Goal: Information Seeking & Learning: Learn about a topic

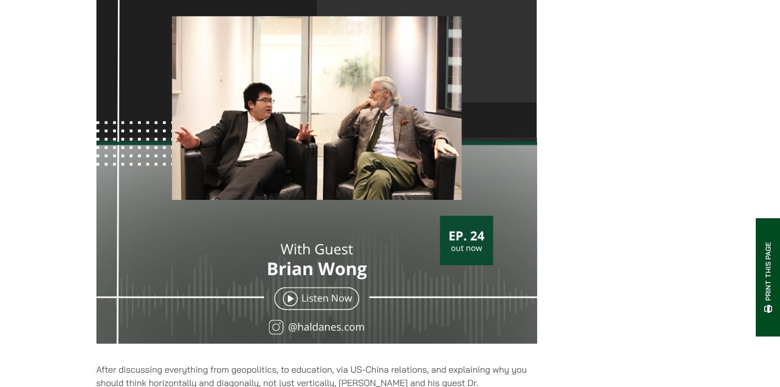
scroll to position [297, 0]
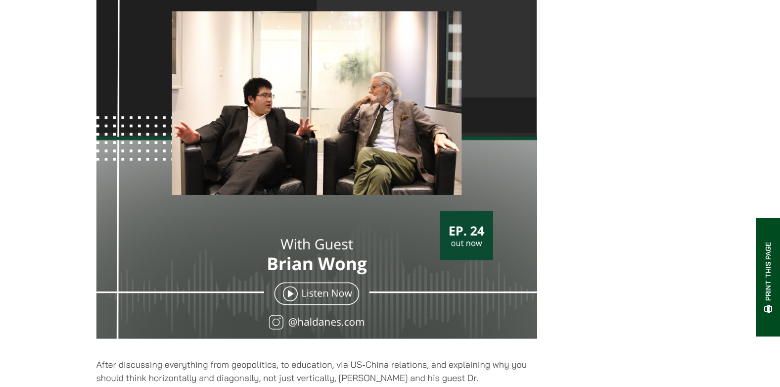
click at [291, 300] on img at bounding box center [316, 124] width 441 height 441
click at [288, 303] on img at bounding box center [316, 124] width 441 height 441
click at [317, 301] on img at bounding box center [316, 124] width 441 height 441
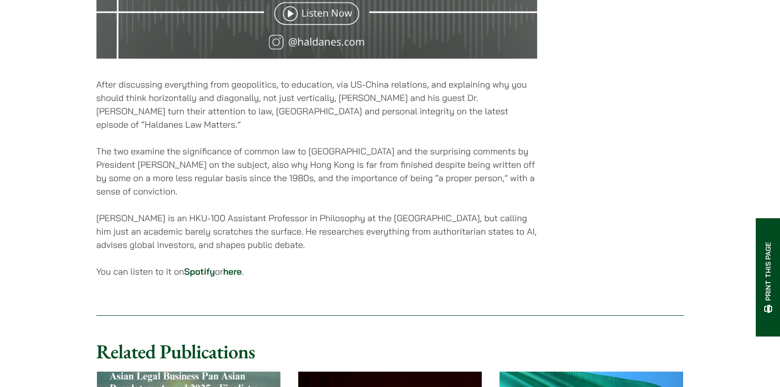
scroll to position [544, 0]
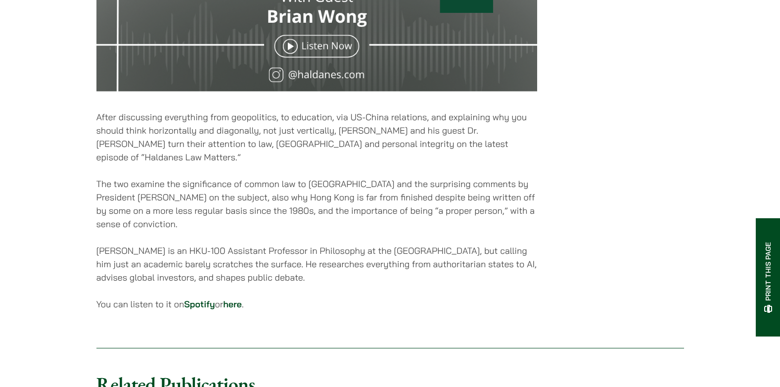
click at [241, 298] on link "here" at bounding box center [232, 303] width 19 height 11
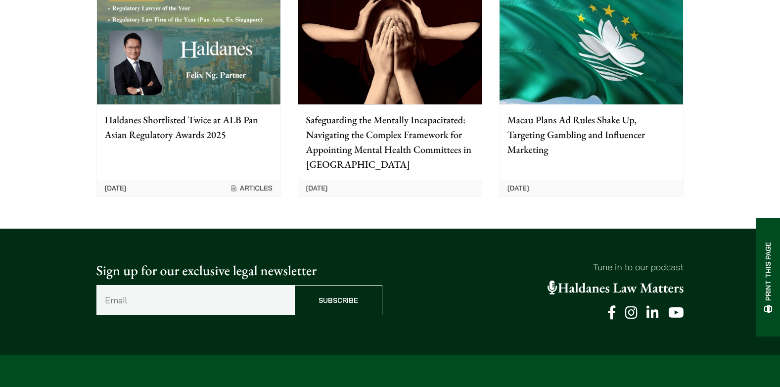
scroll to position [989, 0]
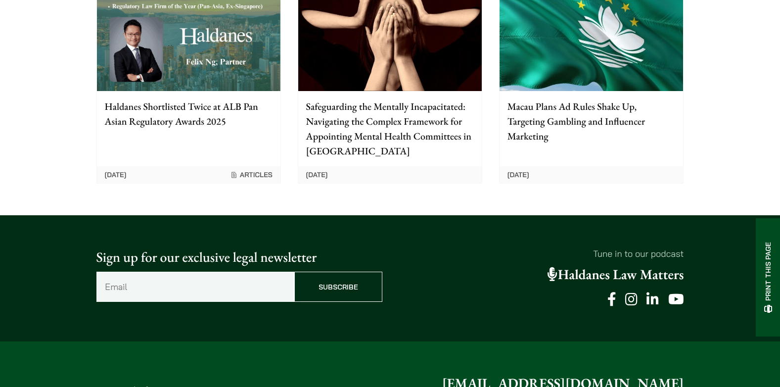
click at [198, 284] on input "Email (Required)" at bounding box center [195, 287] width 198 height 30
click at [120, 281] on input "gary.cheung@pmfsl.com.hk" at bounding box center [195, 287] width 198 height 30
click at [117, 282] on input "gary.cheung@pmfsl.com.hk" at bounding box center [195, 287] width 198 height 30
click at [109, 282] on input "gary.cheung@pmfsl.com.hk" at bounding box center [195, 287] width 198 height 30
click at [106, 282] on input "gary.cheung@pmfsl.com.hk" at bounding box center [195, 287] width 198 height 30
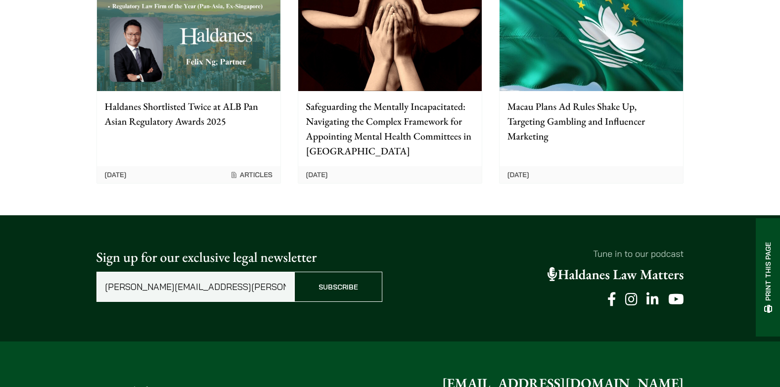
click at [114, 279] on input "gary.cheung@pmfsl.com.hk" at bounding box center [195, 287] width 198 height 30
click at [118, 280] on input "gary.cheung@pmfsl.com.hk" at bounding box center [195, 287] width 198 height 30
click at [153, 280] on input "gary.cheung@pmfsl.com.hk" at bounding box center [195, 287] width 198 height 30
click at [198, 283] on input "gary.cheung@pmfsl.com.hk" at bounding box center [195, 287] width 198 height 30
click at [214, 281] on input "gary.cheung@pmfsl.com.hk" at bounding box center [195, 287] width 198 height 30
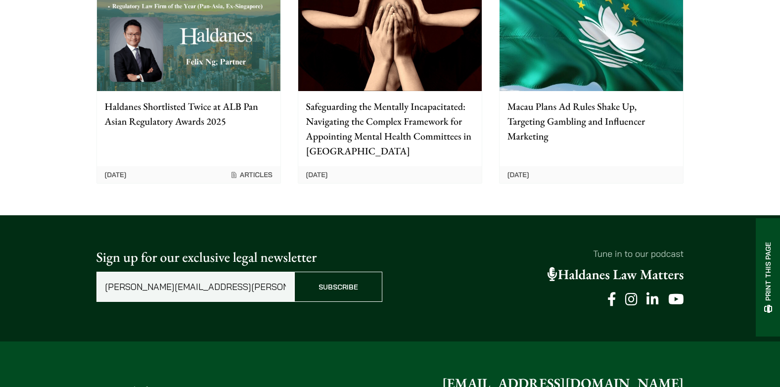
type input "gary.cheung@pmfsl.com.hk"
click at [349, 284] on input "Subscribe" at bounding box center [338, 287] width 88 height 30
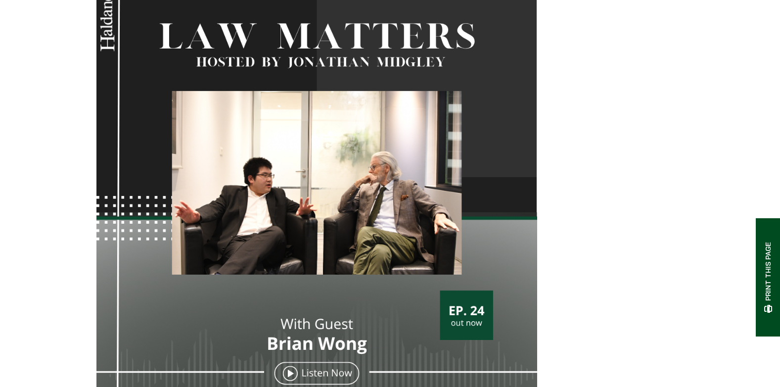
scroll to position [0, 0]
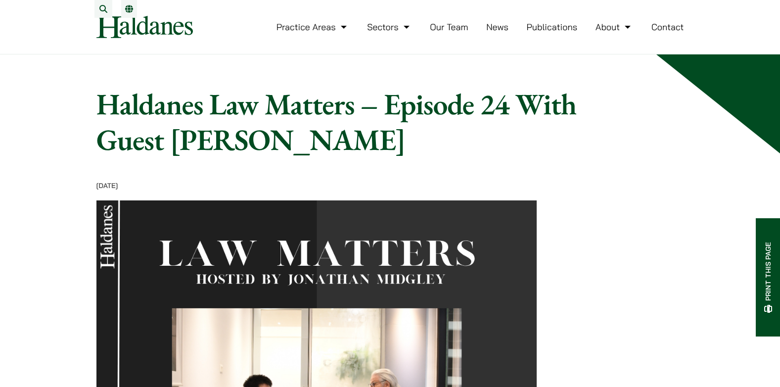
click at [563, 32] on link "Publications" at bounding box center [552, 26] width 51 height 11
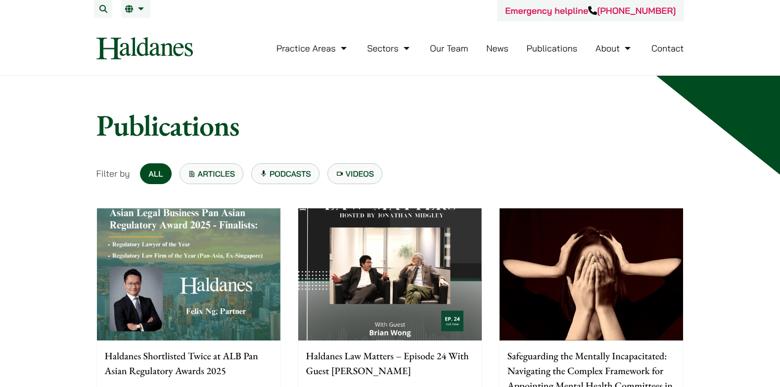
click at [289, 167] on link "Podcasts" at bounding box center [285, 173] width 68 height 21
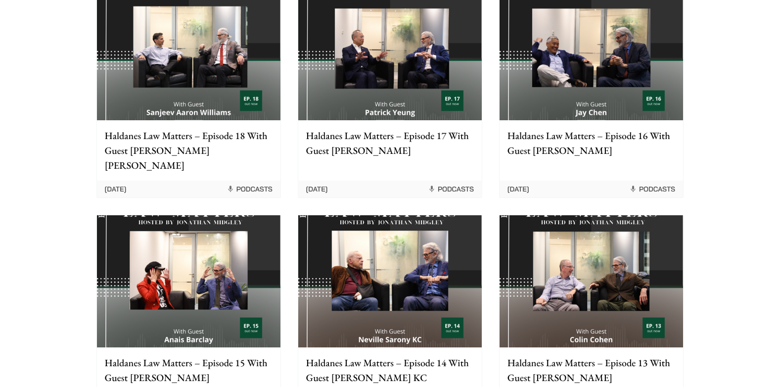
scroll to position [742, 0]
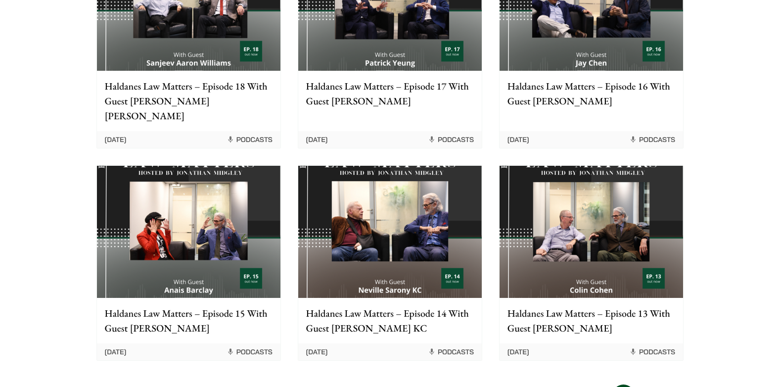
click at [407, 225] on img at bounding box center [390, 232] width 184 height 132
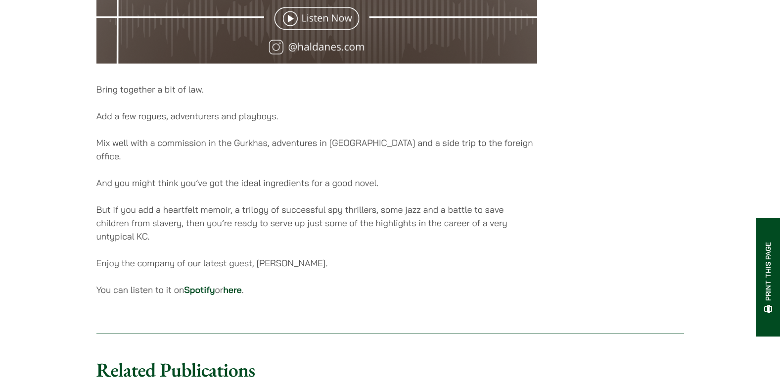
scroll to position [693, 0]
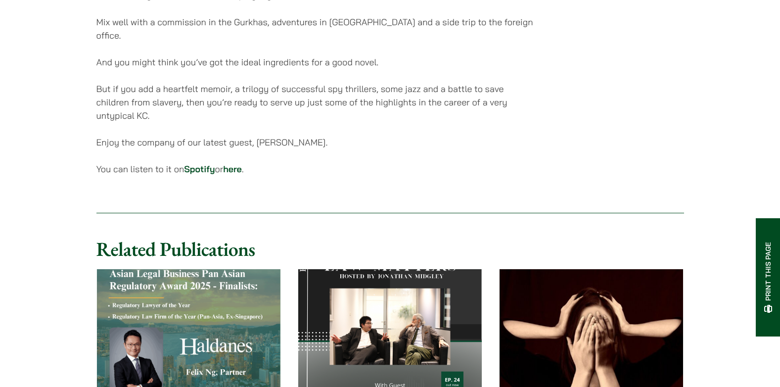
click at [238, 163] on link "here" at bounding box center [232, 168] width 19 height 11
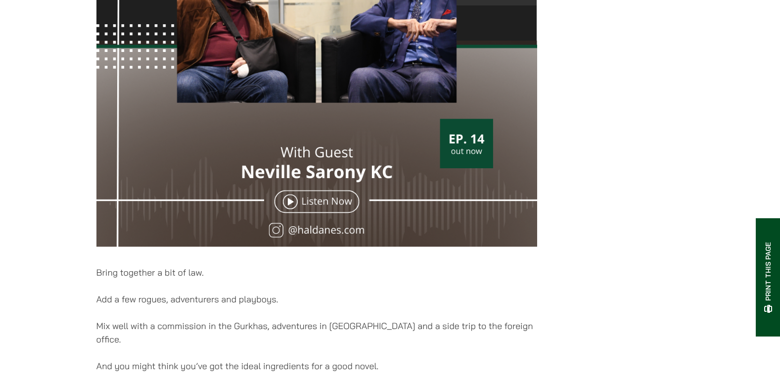
scroll to position [495, 0]
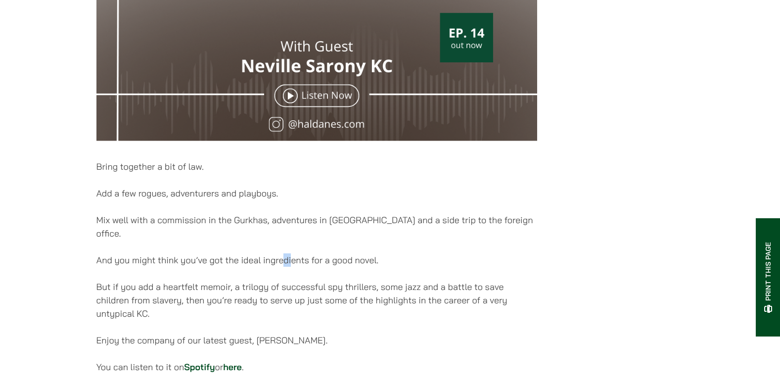
drag, startPoint x: 284, startPoint y: 238, endPoint x: 291, endPoint y: 238, distance: 6.9
click at [291, 238] on div "[DATE] Bring together a bit of law. Add a few rogues, adventurers and playboys.…" at bounding box center [316, 36] width 441 height 700
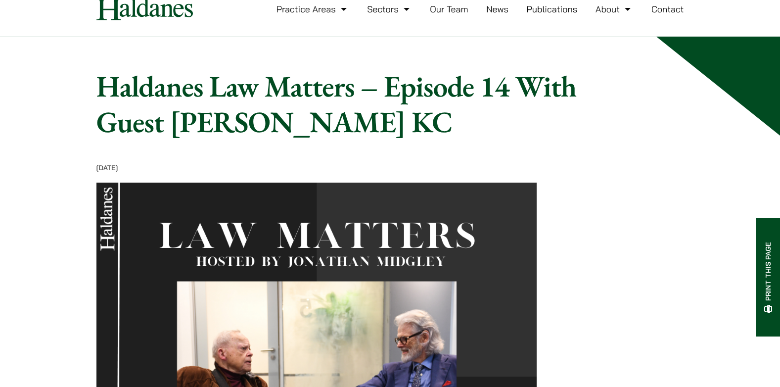
scroll to position [0, 0]
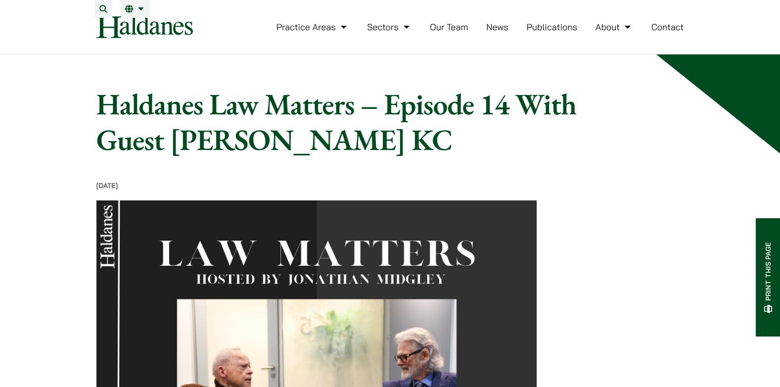
click at [556, 32] on link "Publications" at bounding box center [552, 26] width 51 height 11
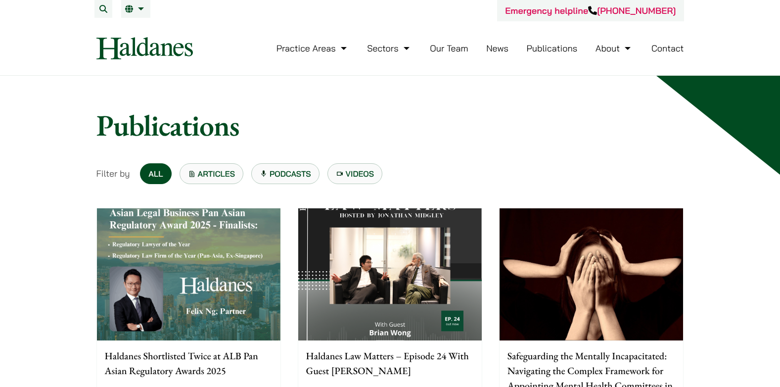
click at [285, 172] on link "Podcasts" at bounding box center [285, 173] width 68 height 21
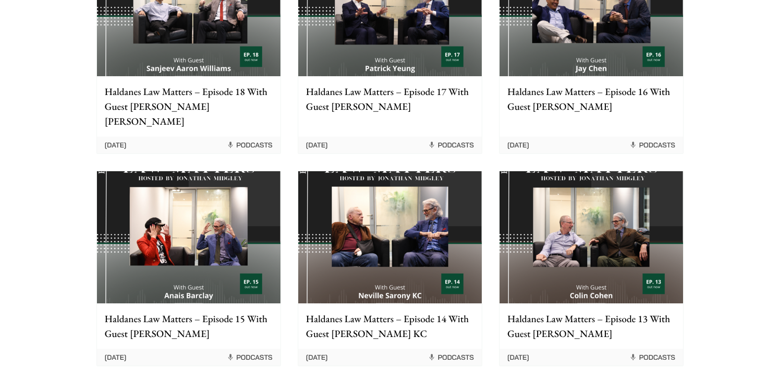
scroll to position [791, 0]
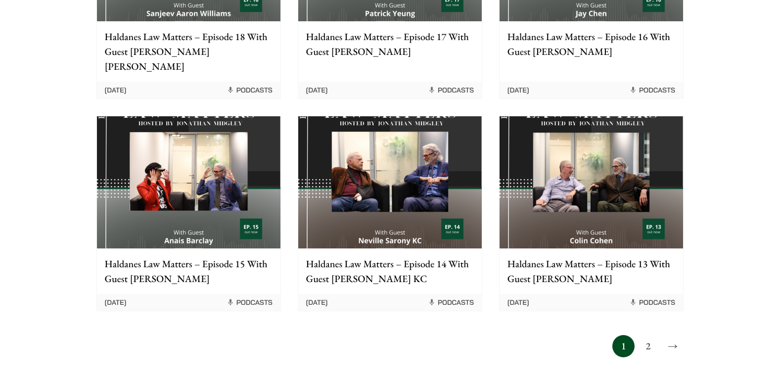
click at [648, 335] on link "2" at bounding box center [648, 346] width 22 height 22
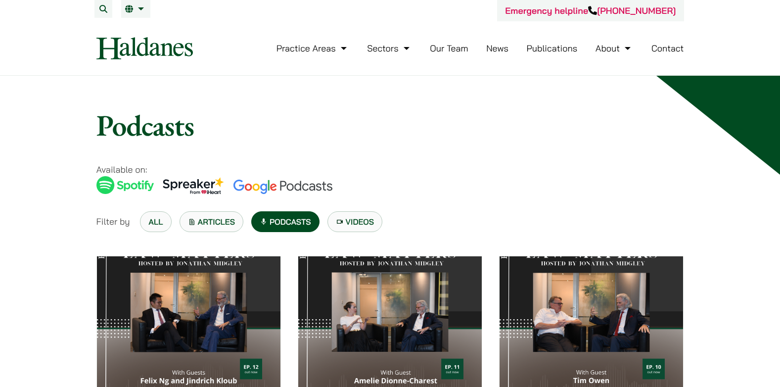
click at [356, 219] on link "Videos" at bounding box center [354, 221] width 55 height 21
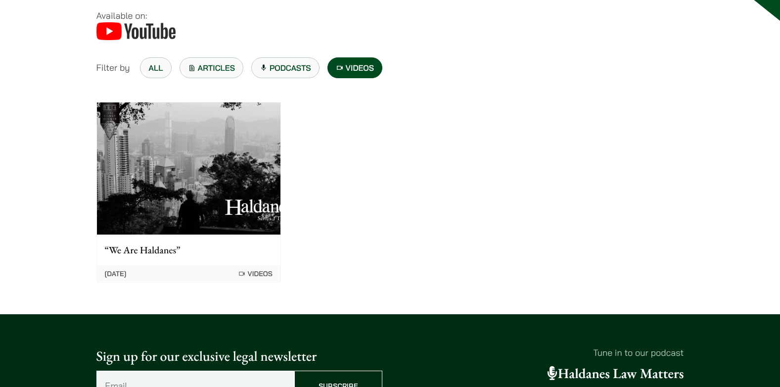
scroll to position [99, 0]
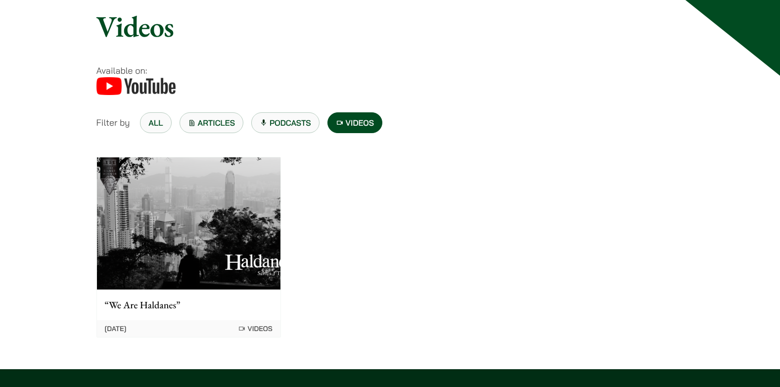
click at [281, 121] on link "Podcasts" at bounding box center [285, 122] width 68 height 21
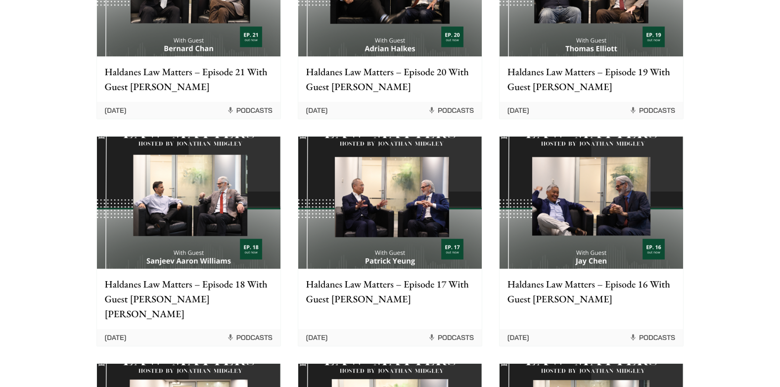
scroll to position [841, 0]
